Goal: Find specific page/section: Find specific page/section

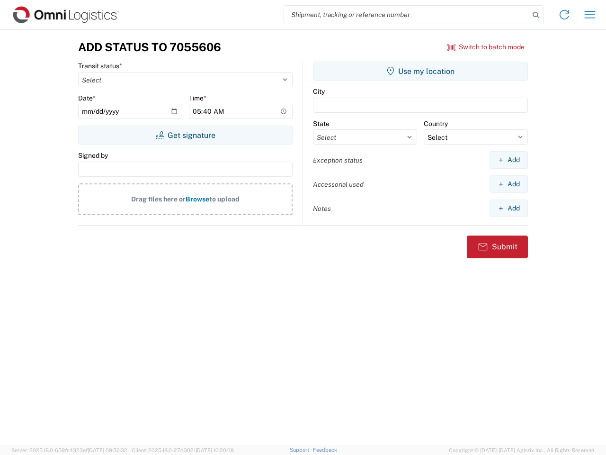
click at [407, 15] on input "search" at bounding box center [406, 15] width 245 height 18
click at [536, 15] on icon at bounding box center [535, 15] width 13 height 13
click at [564, 15] on icon at bounding box center [564, 14] width 15 height 15
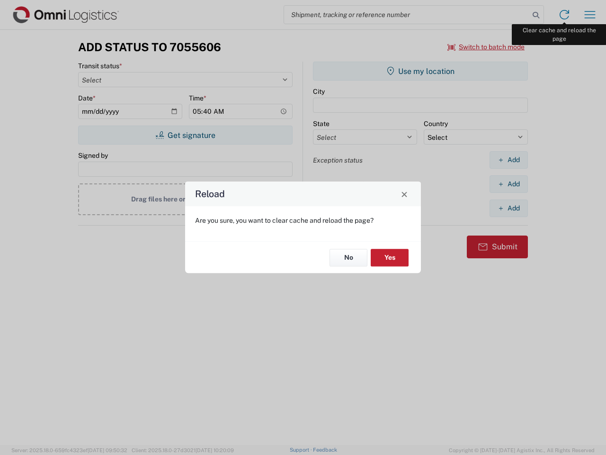
click at [590, 15] on div "Reload Are you sure, you want to clear cache and reload the page? No Yes" at bounding box center [303, 227] width 606 height 455
click at [486, 47] on div "Reload Are you sure, you want to clear cache and reload the page? No Yes" at bounding box center [303, 227] width 606 height 455
click at [185, 135] on div "Reload Are you sure, you want to clear cache and reload the page? No Yes" at bounding box center [303, 227] width 606 height 455
click at [420, 71] on div "Reload Are you sure, you want to clear cache and reload the page? No Yes" at bounding box center [303, 227] width 606 height 455
click at [509, 160] on div "Reload Are you sure, you want to clear cache and reload the page? No Yes" at bounding box center [303, 227] width 606 height 455
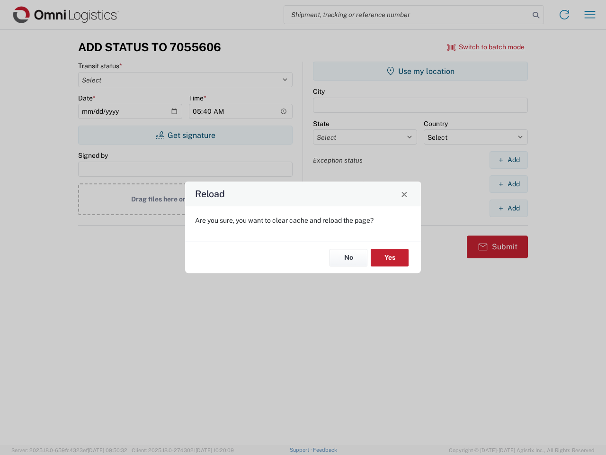
click at [509, 184] on div "Reload Are you sure, you want to clear cache and reload the page? No Yes" at bounding box center [303, 227] width 606 height 455
click at [509, 208] on div "Reload Are you sure, you want to clear cache and reload the page? No Yes" at bounding box center [303, 227] width 606 height 455
